Goal: Transaction & Acquisition: Purchase product/service

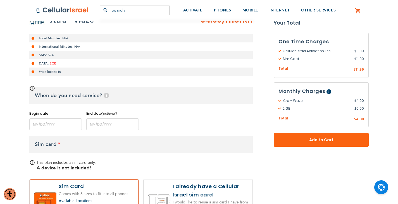
scroll to position [84, 0]
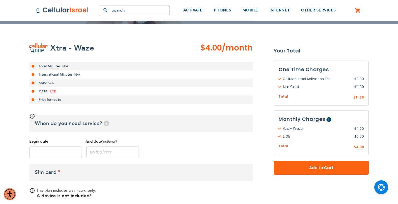
click at [55, 150] on input "name" at bounding box center [55, 152] width 52 height 12
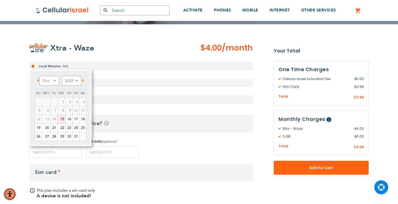
click at [64, 119] on link "15" at bounding box center [61, 119] width 8 height 8
type input "[DATE]"
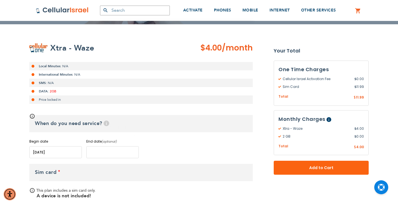
click at [104, 154] on input "name" at bounding box center [112, 152] width 52 height 12
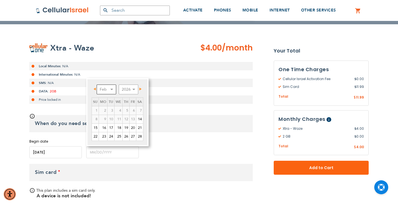
click at [111, 88] on select "Feb Mar Apr May Jun [DATE] Aug Sep Oct Nov Dec" at bounding box center [107, 90] width 20 height 10
click at [127, 90] on select "2026 2027 2028 2029 2030 2031 2032 2033 2034 2035 2036" at bounding box center [129, 90] width 20 height 10
click at [70, 144] on label "Begin date" at bounding box center [55, 141] width 52 height 5
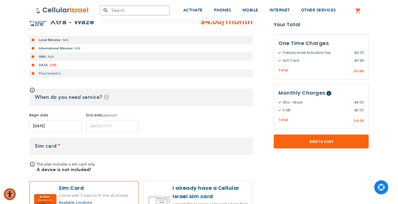
scroll to position [223, 0]
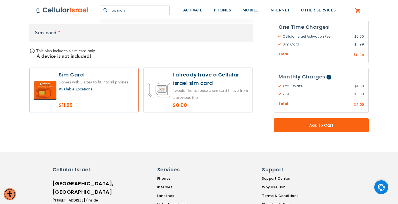
click at [382, 188] on img "Open Chat" at bounding box center [381, 187] width 7 height 7
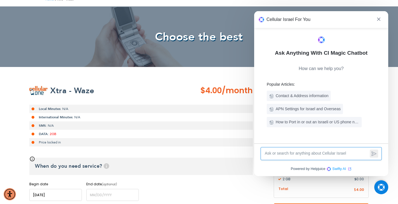
scroll to position [0, 0]
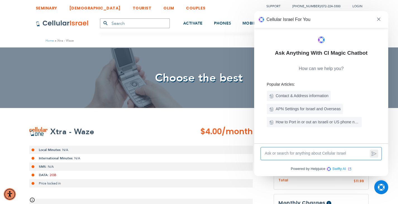
click at [382, 185] on img "Open Chat" at bounding box center [381, 187] width 7 height 7
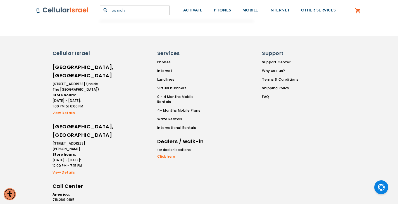
scroll to position [391, 0]
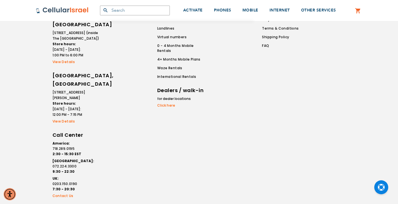
click at [52, 106] on div "Cellular Israel [GEOGRAPHIC_DATA], [GEOGRAPHIC_DATA] [STREET_ADDRESS] (inside T…" at bounding box center [173, 99] width 251 height 201
click at [56, 119] on link "View Details" at bounding box center [75, 121] width 47 height 5
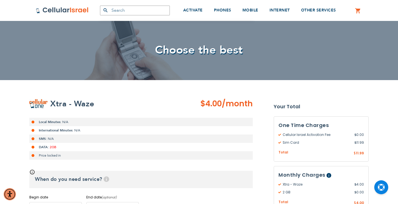
scroll to position [0, 0]
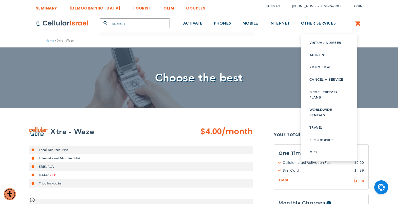
click at [323, 66] on link "SMS 2 Email" at bounding box center [328, 67] width 39 height 6
